Goal: Transaction & Acquisition: Purchase product/service

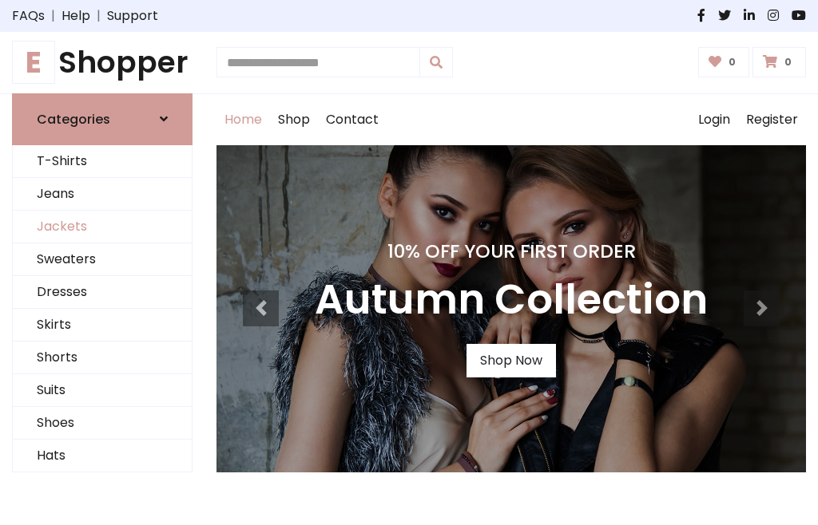
click at [102, 227] on link "Jackets" at bounding box center [102, 227] width 179 height 33
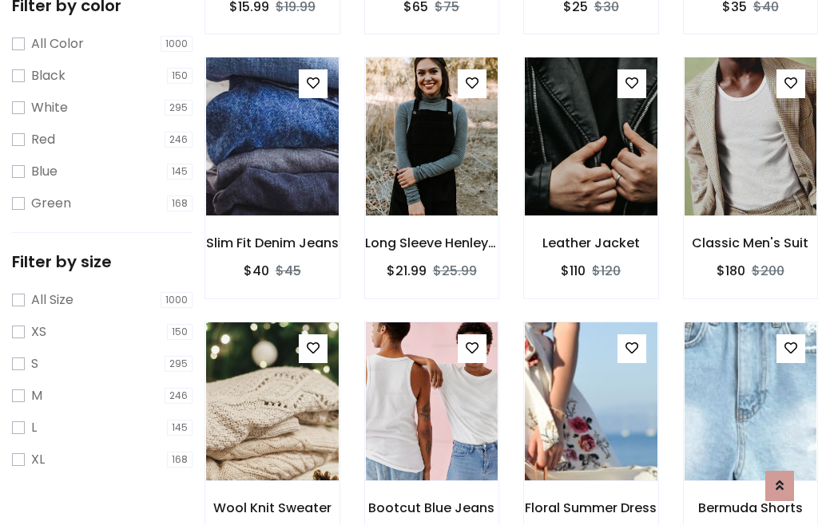
scroll to position [148, 0]
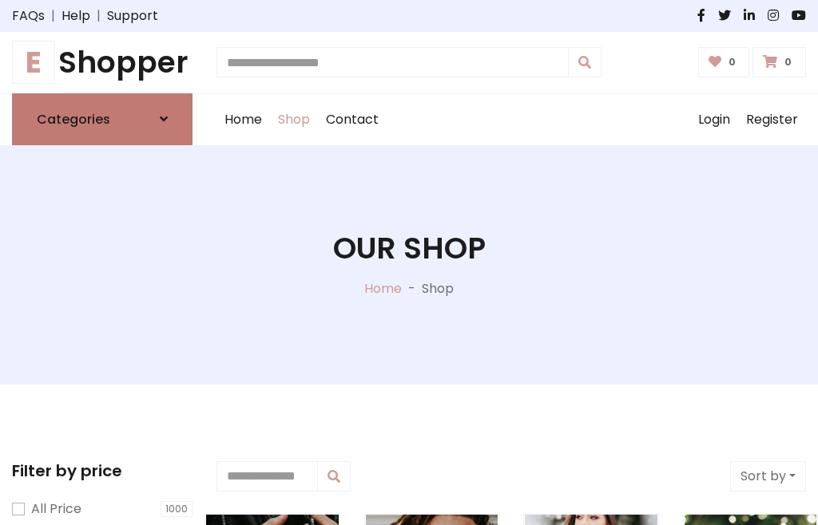
click at [102, 119] on h6 "Categories" at bounding box center [73, 119] width 73 height 15
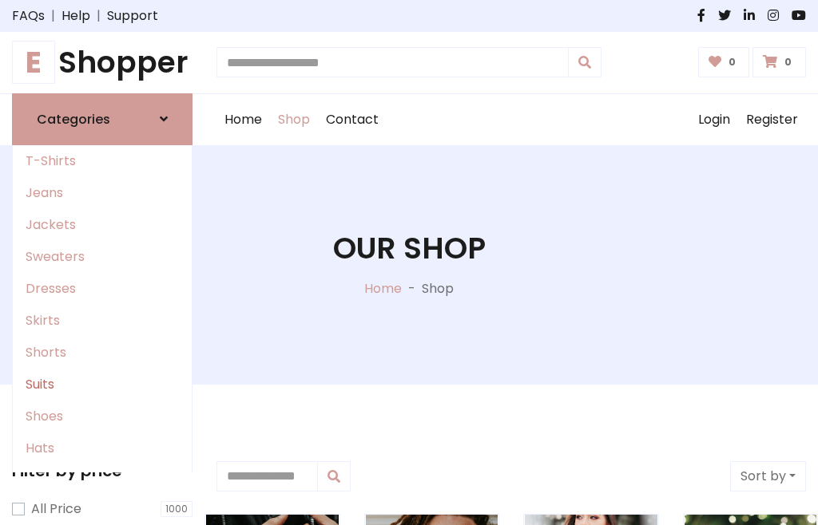
click at [102, 384] on link "Suits" at bounding box center [102, 385] width 179 height 32
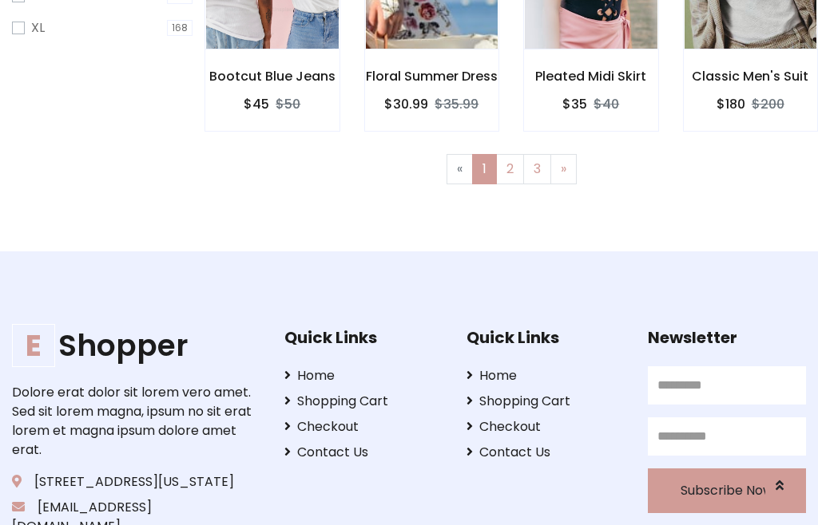
scroll to position [677, 0]
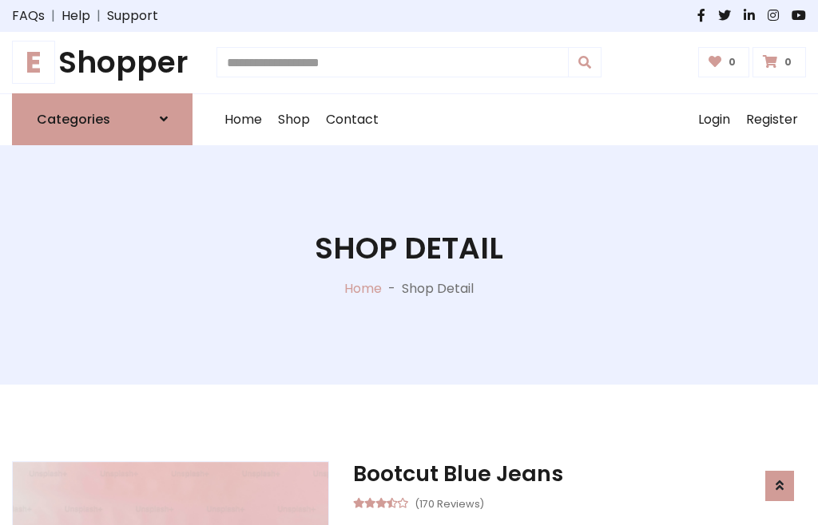
scroll to position [1493, 0]
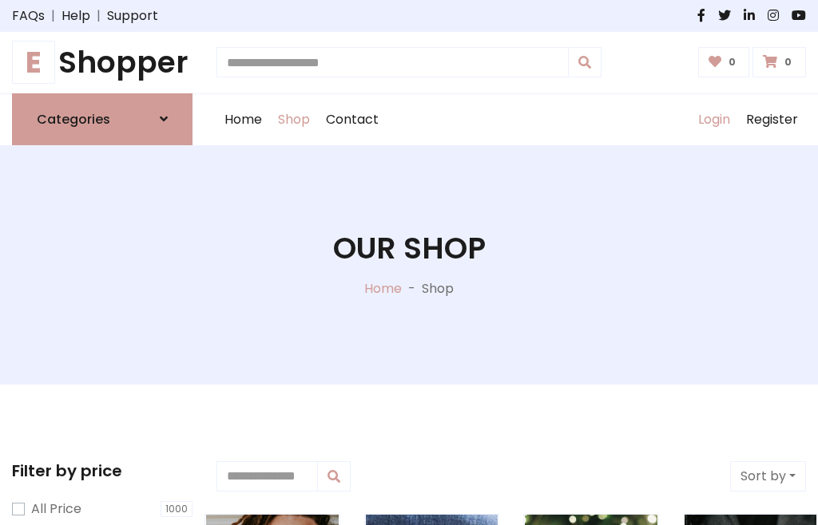
click at [713, 119] on link "Login" at bounding box center [714, 119] width 48 height 51
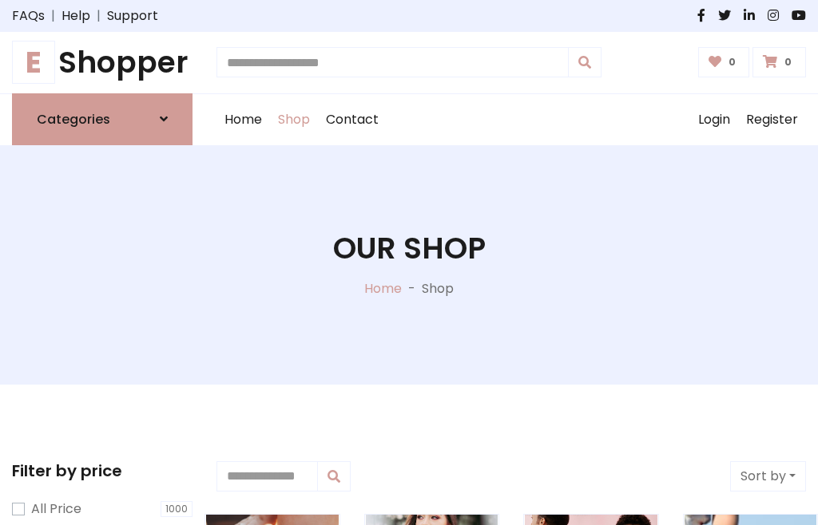
scroll to position [81, 0]
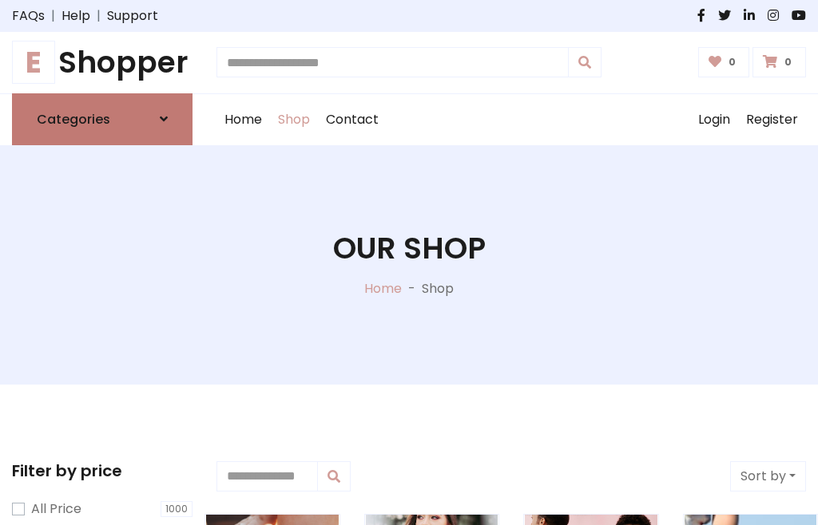
click at [164, 119] on icon at bounding box center [164, 119] width 8 height 13
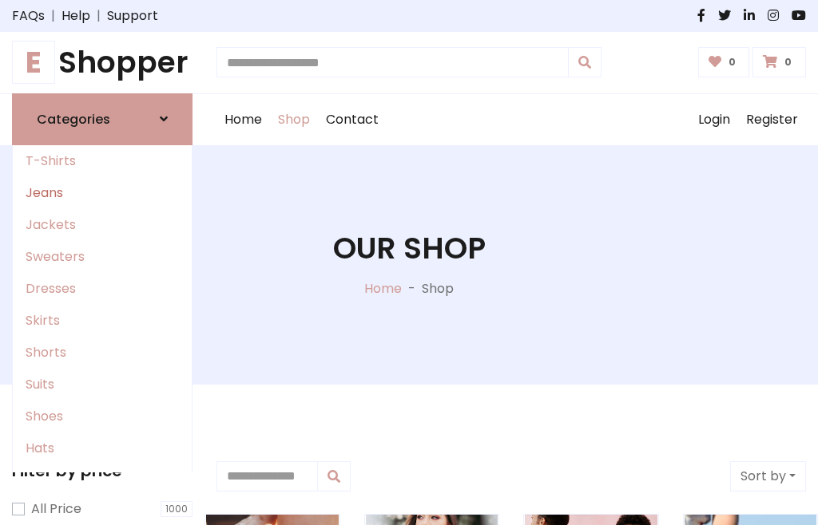
click at [102, 192] on link "Jeans" at bounding box center [102, 193] width 179 height 32
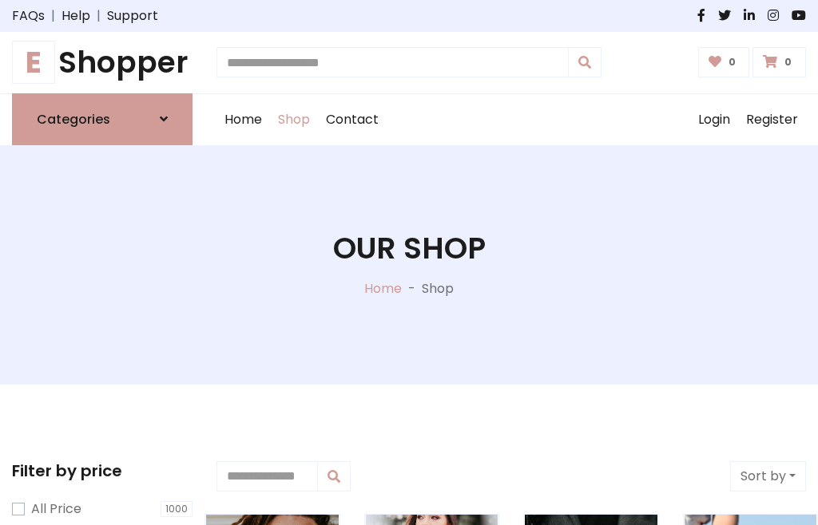
scroll to position [81, 0]
